Goal: Check status

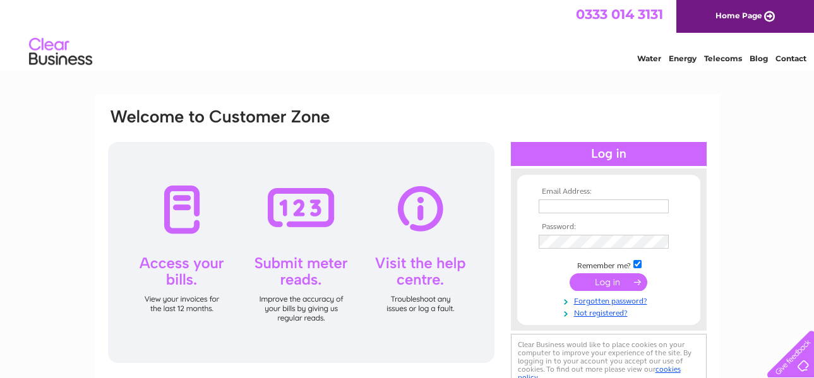
type input "moragr@rocketmail.com"
click at [607, 277] on input "submit" at bounding box center [609, 283] width 78 height 18
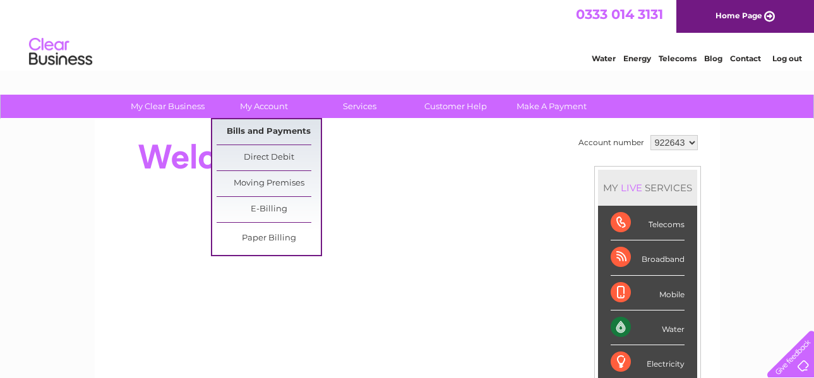
click at [268, 130] on link "Bills and Payments" at bounding box center [269, 131] width 104 height 25
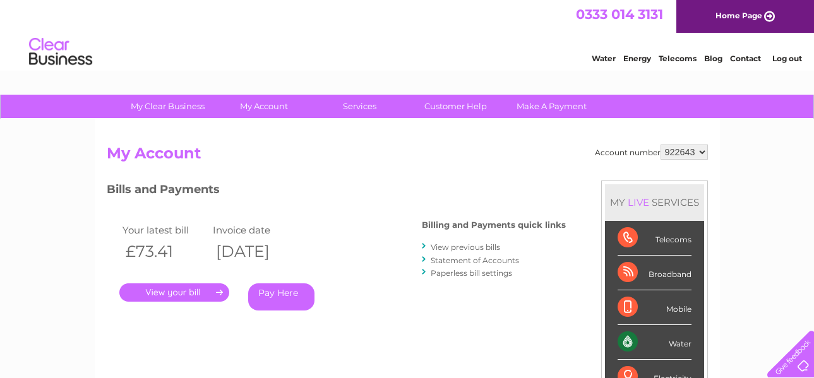
click at [167, 294] on link "." at bounding box center [174, 293] width 110 height 18
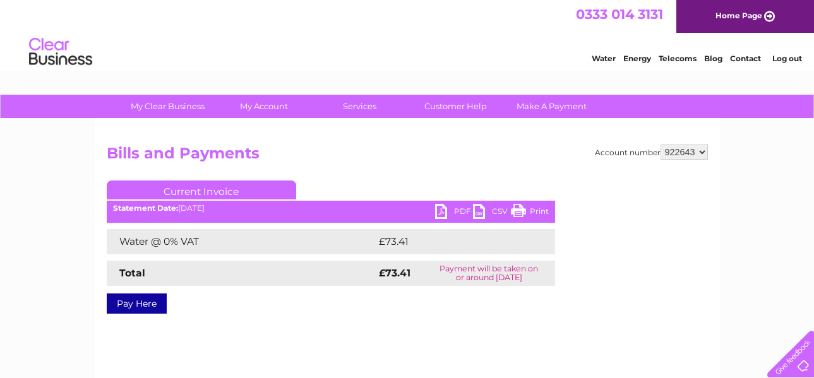
click at [477, 214] on link "CSV" at bounding box center [492, 213] width 38 height 18
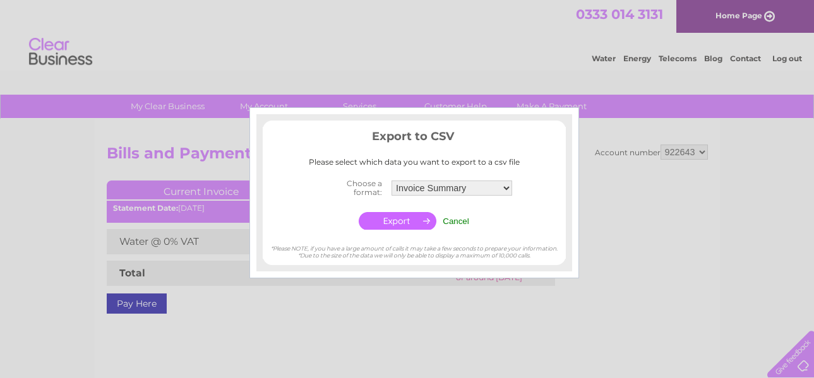
click at [466, 222] on input "Cancel" at bounding box center [456, 221] width 27 height 9
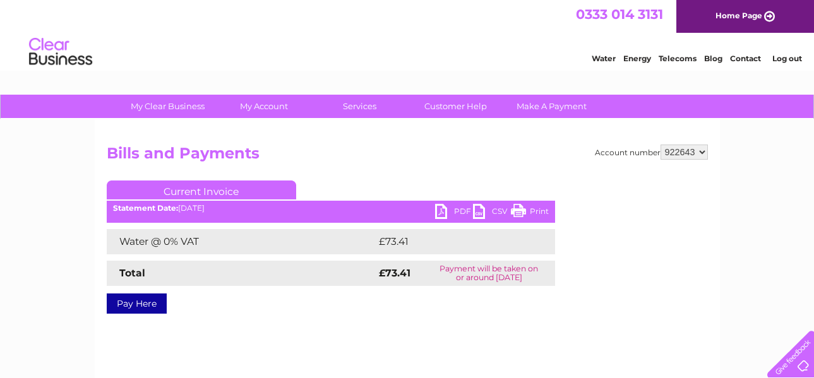
click at [448, 209] on link "PDF" at bounding box center [454, 213] width 38 height 18
